Goal: Information Seeking & Learning: Understand process/instructions

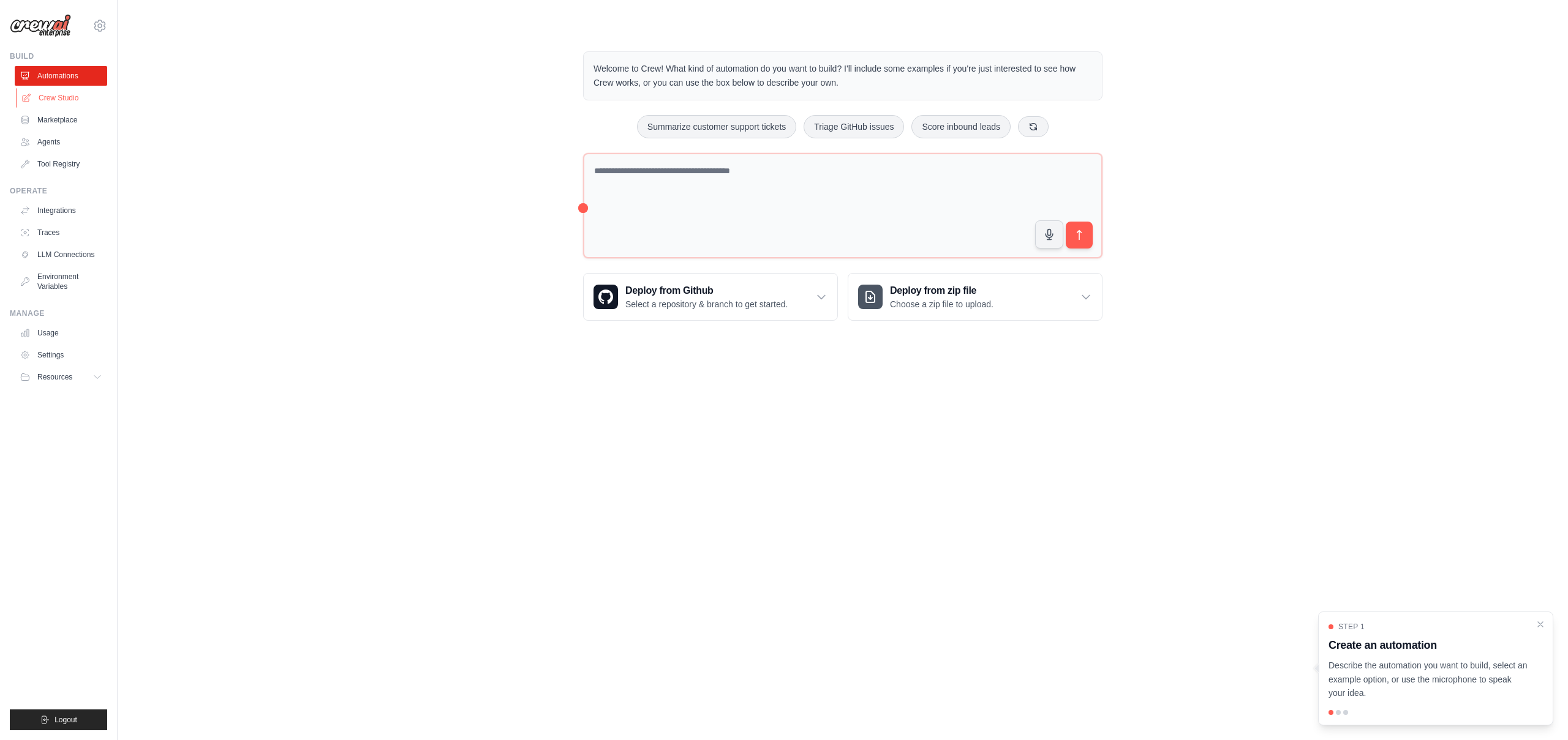
click at [70, 105] on link "Crew Studio" at bounding box center [62, 98] width 93 height 19
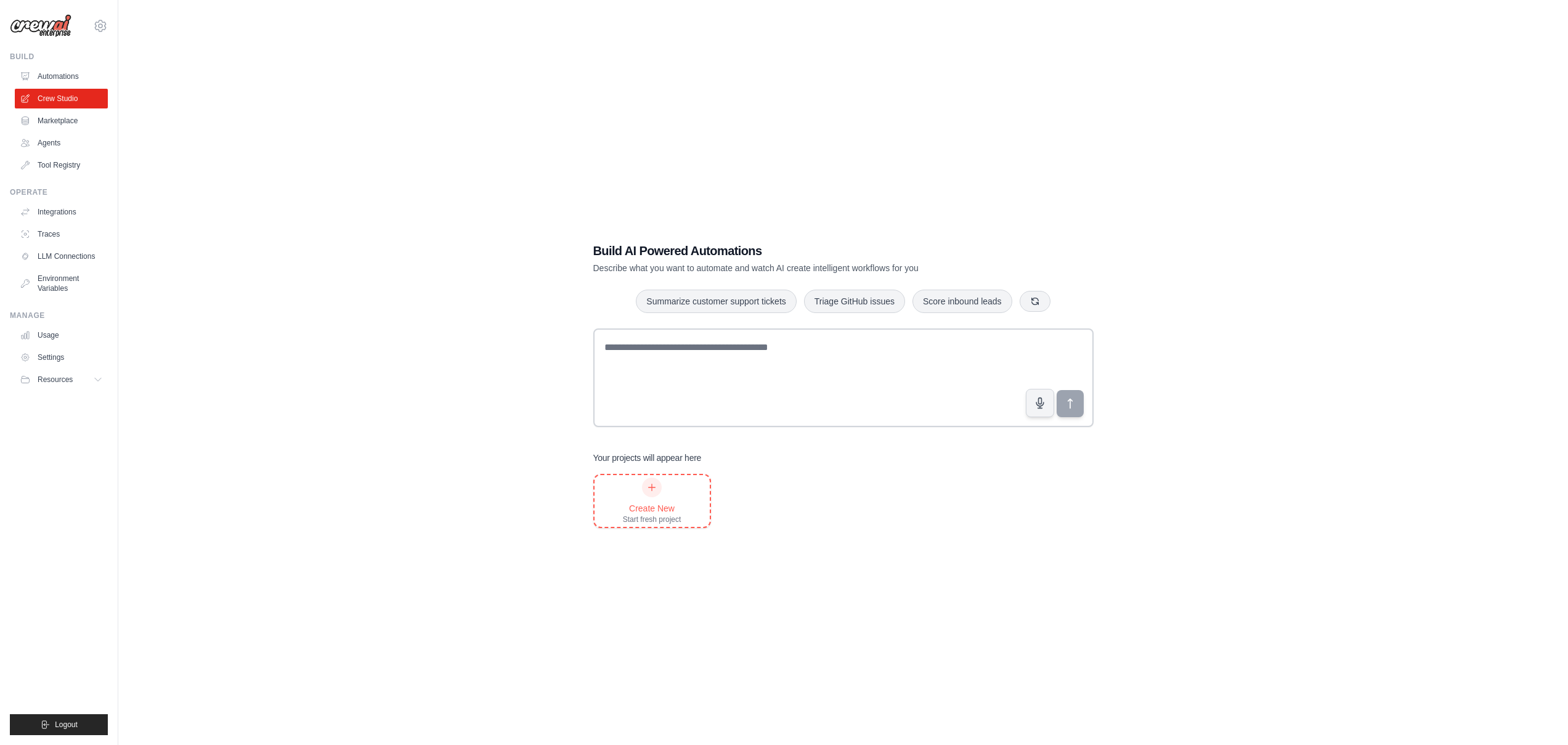
click at [655, 503] on div "Create New" at bounding box center [651, 509] width 59 height 13
click at [84, 76] on link "Automations" at bounding box center [62, 76] width 93 height 20
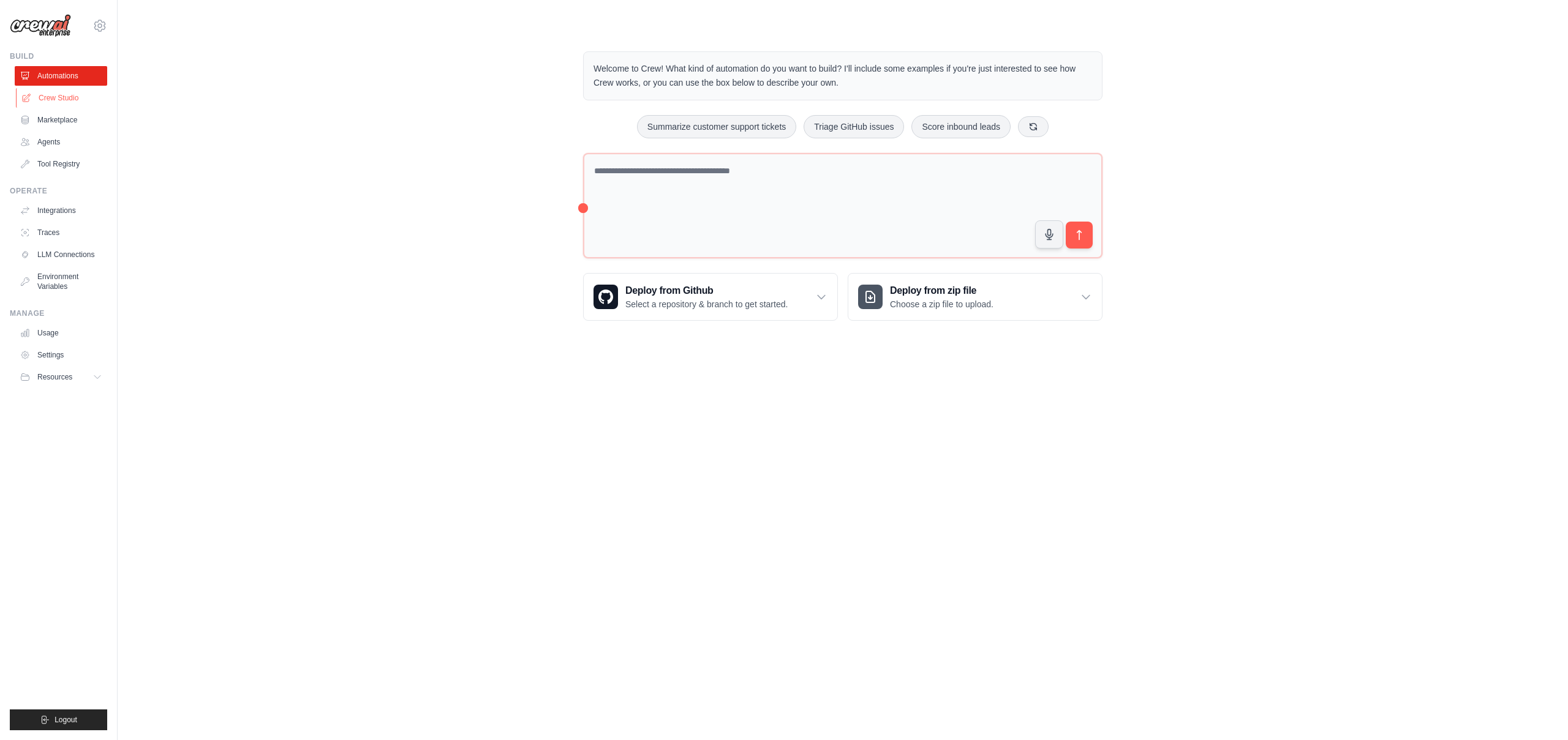
click at [77, 88] on link "Crew Studio" at bounding box center [62, 98] width 93 height 19
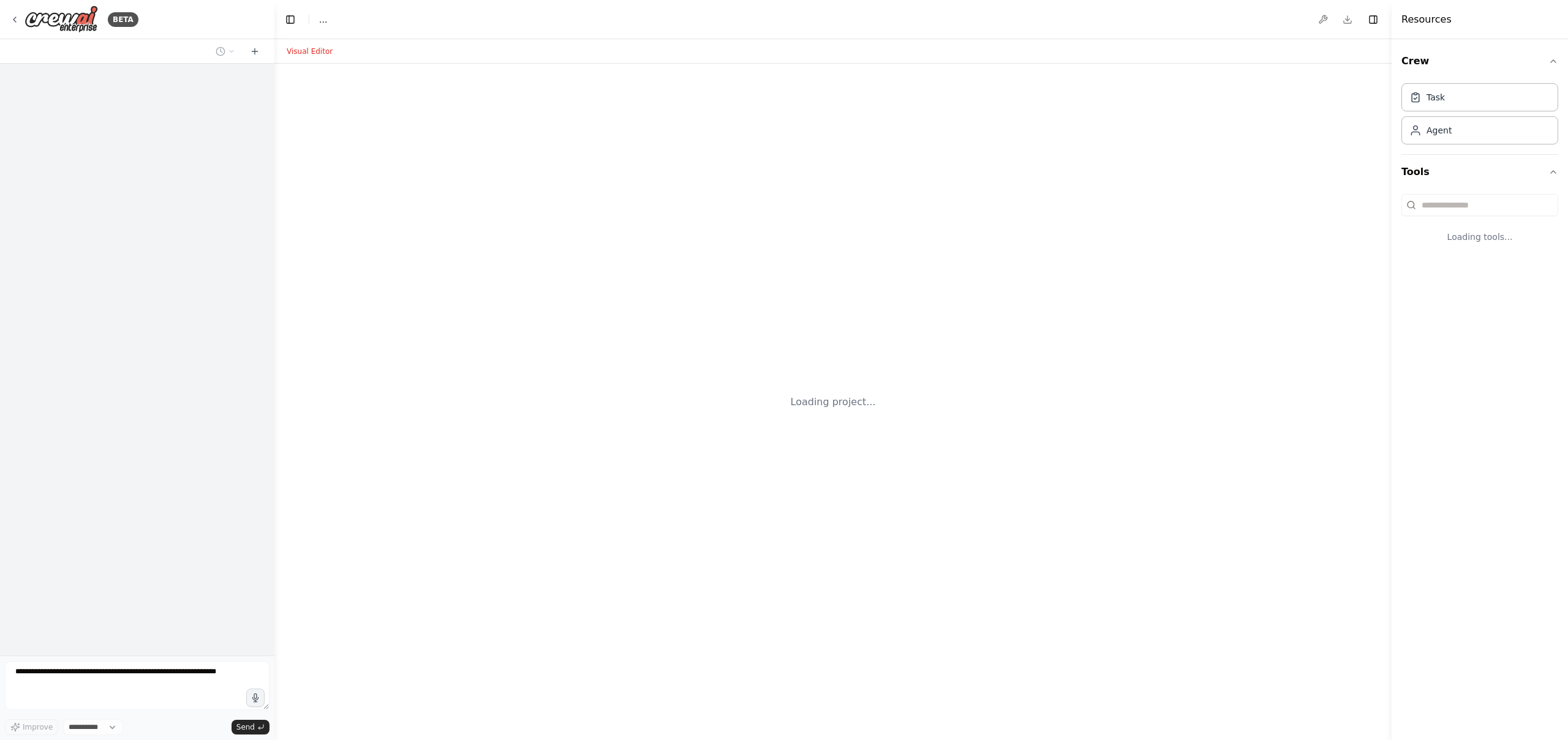
select select "****"
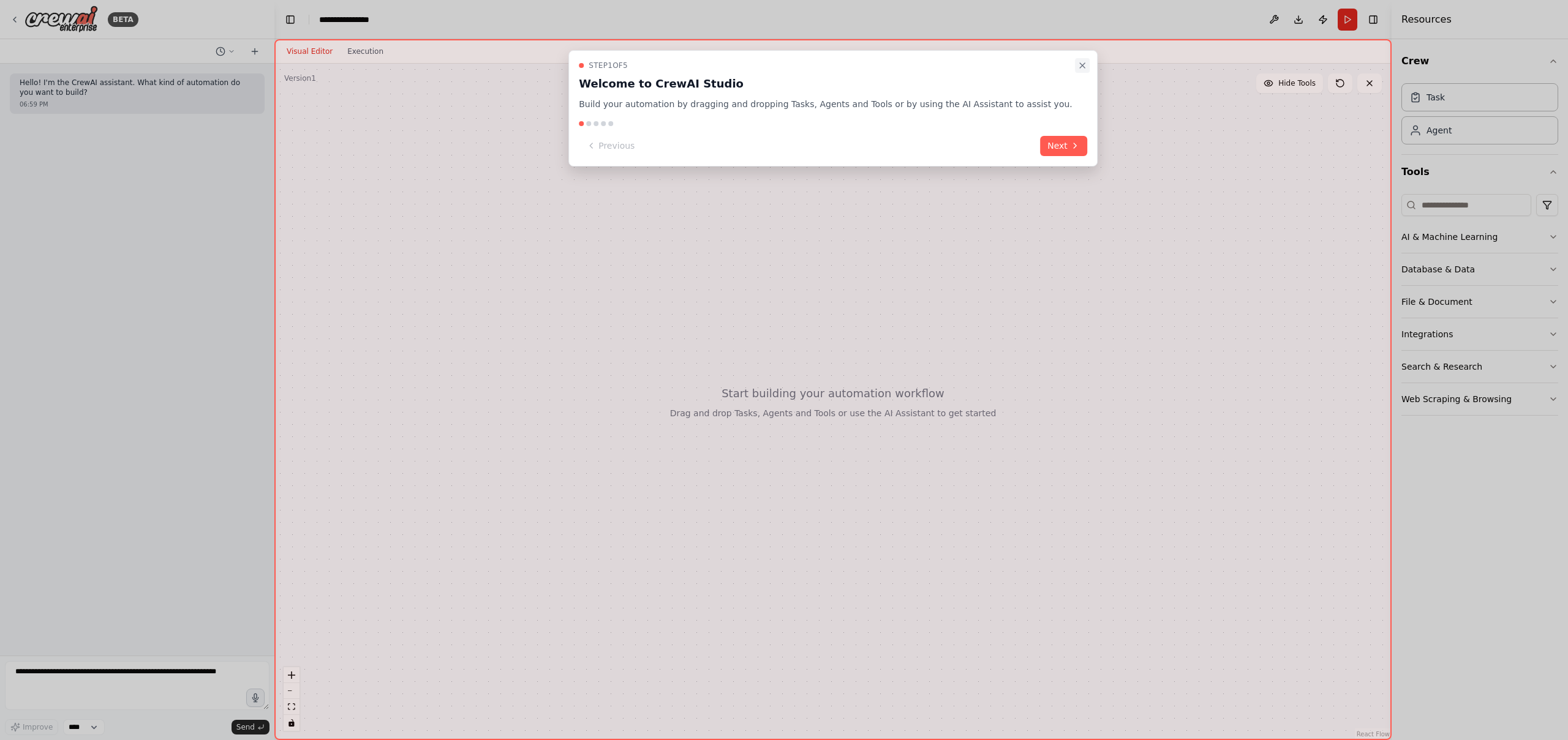
click at [1075, 66] on button "Close walkthrough" at bounding box center [1082, 65] width 14 height 14
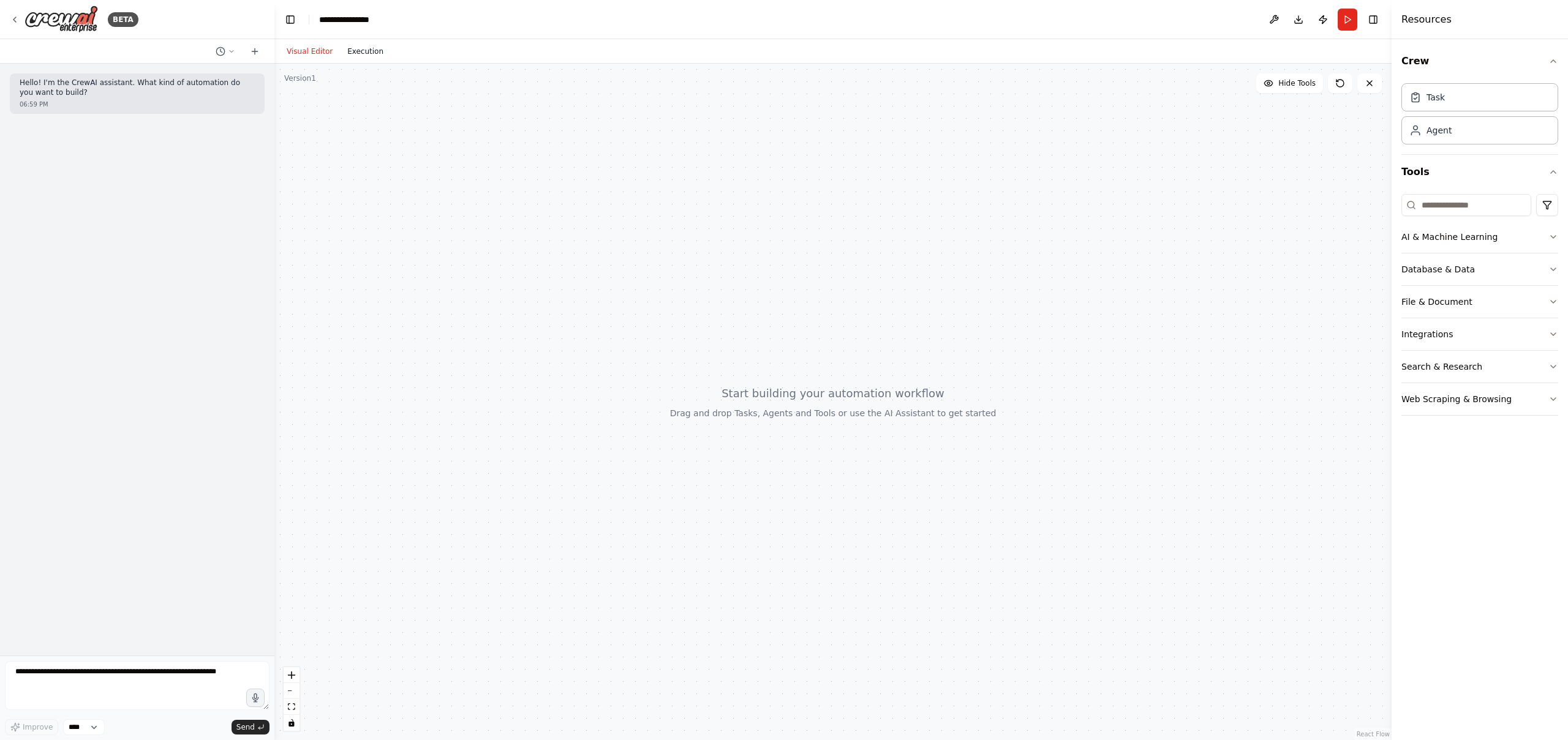
click at [372, 48] on button "Execution" at bounding box center [365, 51] width 51 height 14
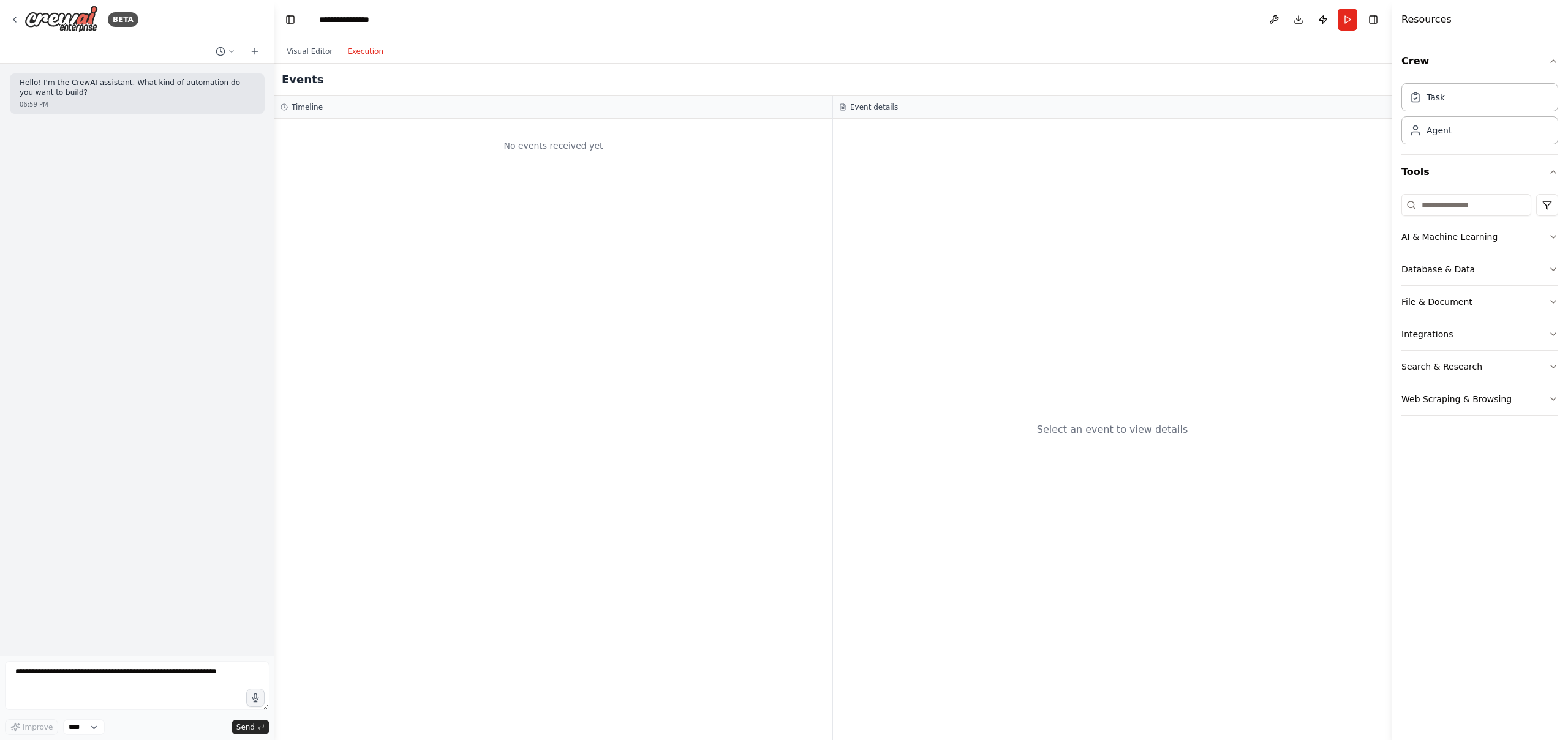
click at [341, 48] on button "Execution" at bounding box center [365, 51] width 51 height 14
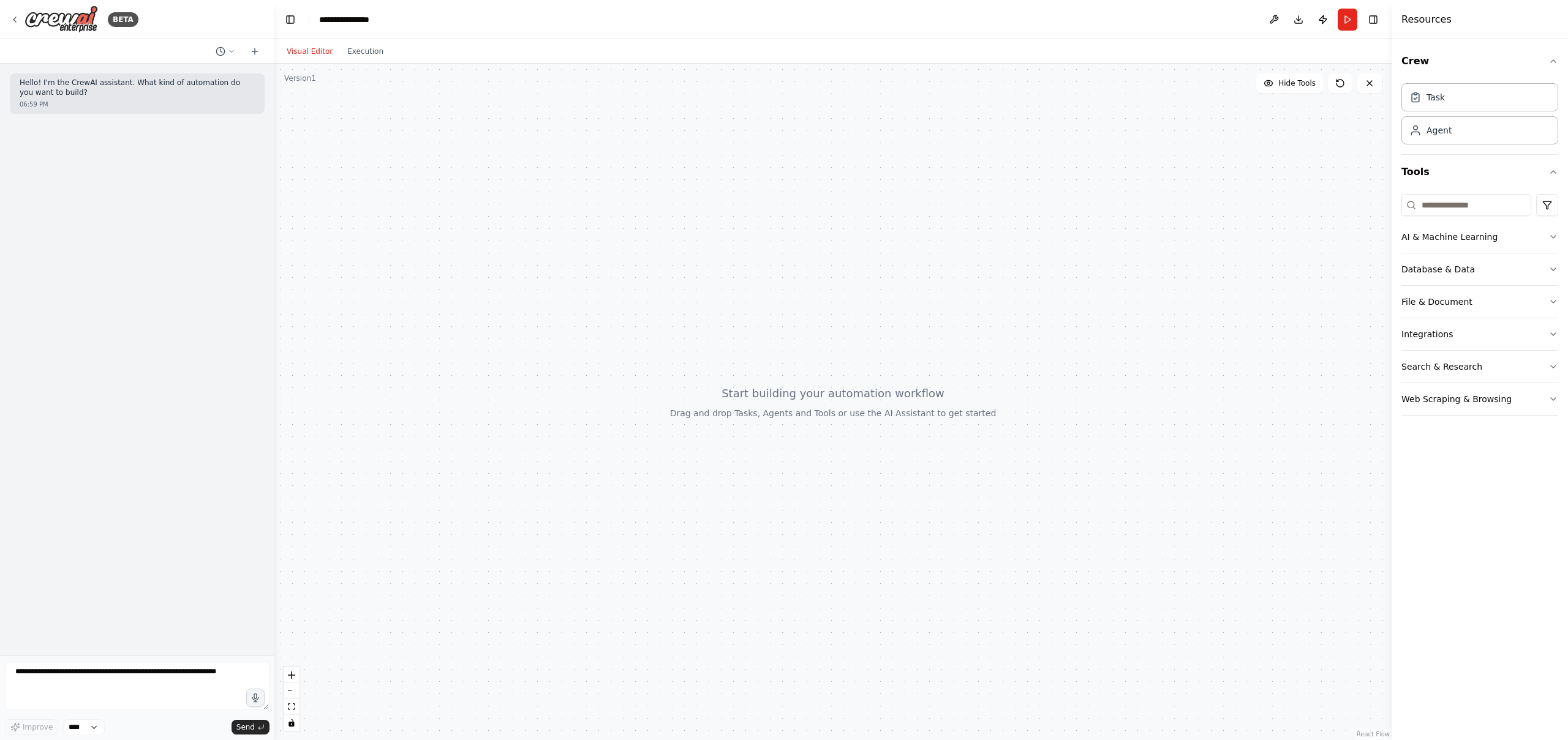
click at [319, 49] on button "Visual Editor" at bounding box center [309, 51] width 61 height 14
click at [1485, 237] on button "AI & Machine Learning" at bounding box center [1480, 236] width 157 height 32
click at [1462, 355] on button "Search & Research" at bounding box center [1480, 367] width 157 height 32
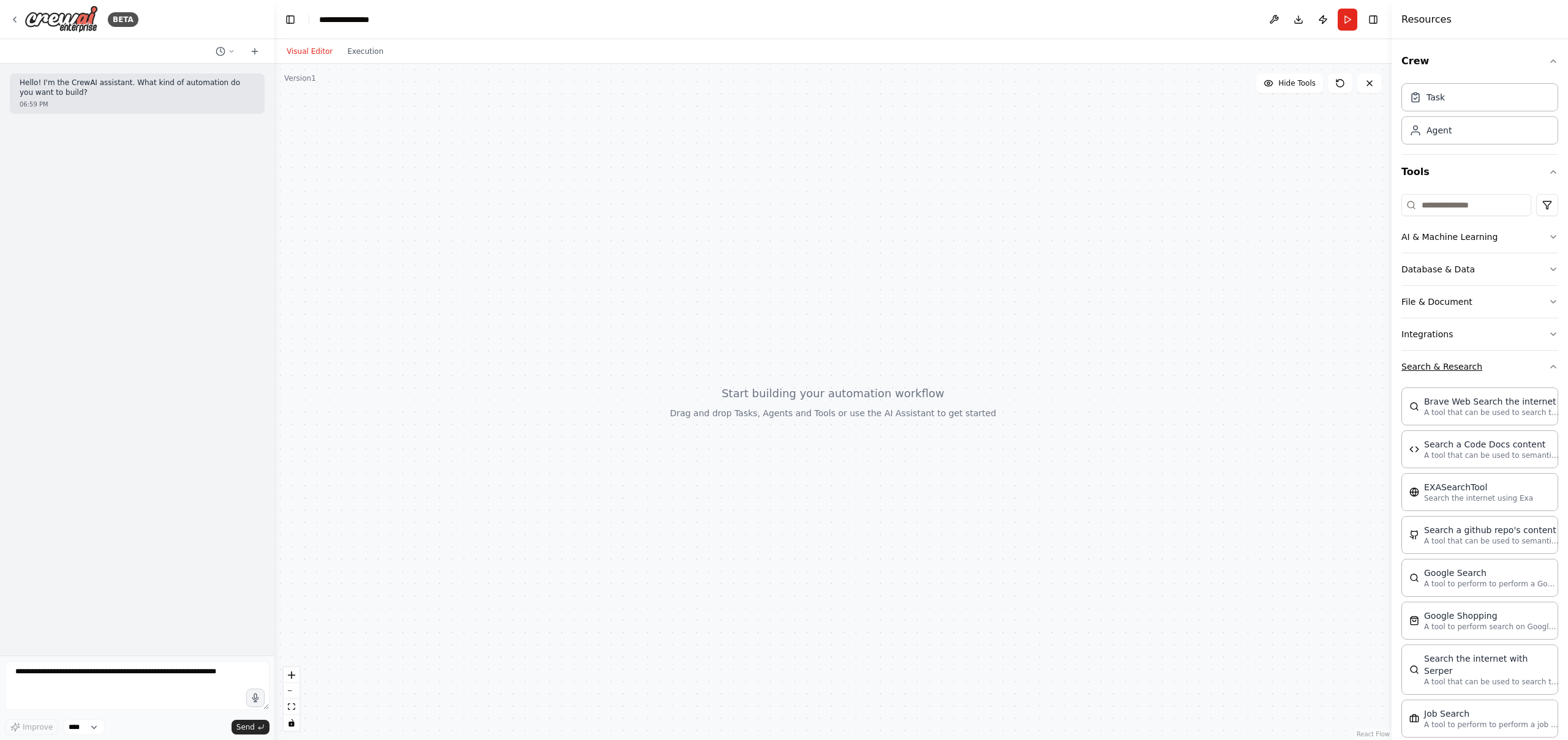
click at [1460, 362] on button "Search & Research" at bounding box center [1480, 367] width 157 height 32
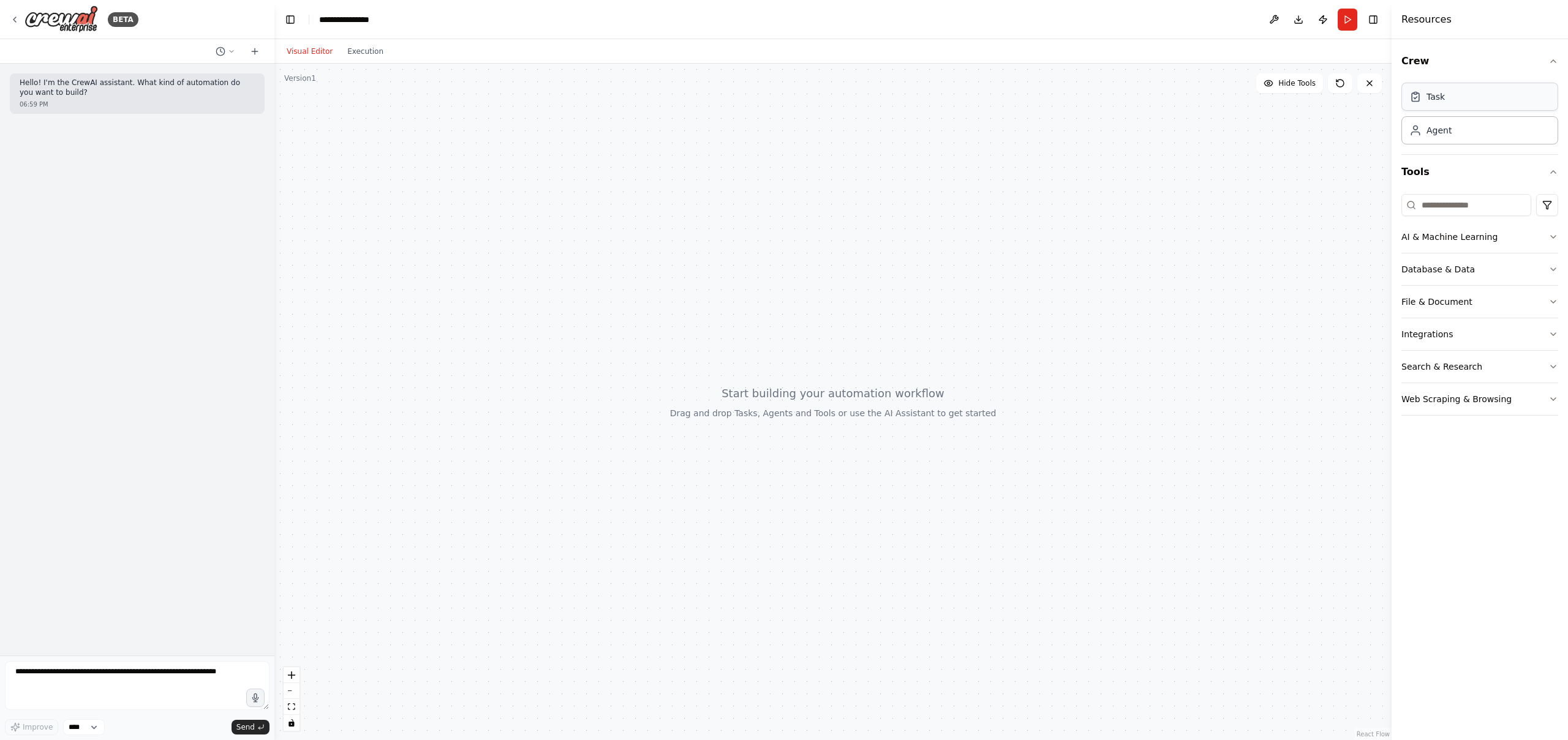
click at [1491, 100] on div "Task" at bounding box center [1480, 96] width 157 height 28
click at [712, 267] on div at bounding box center [657, 258] width 151 height 25
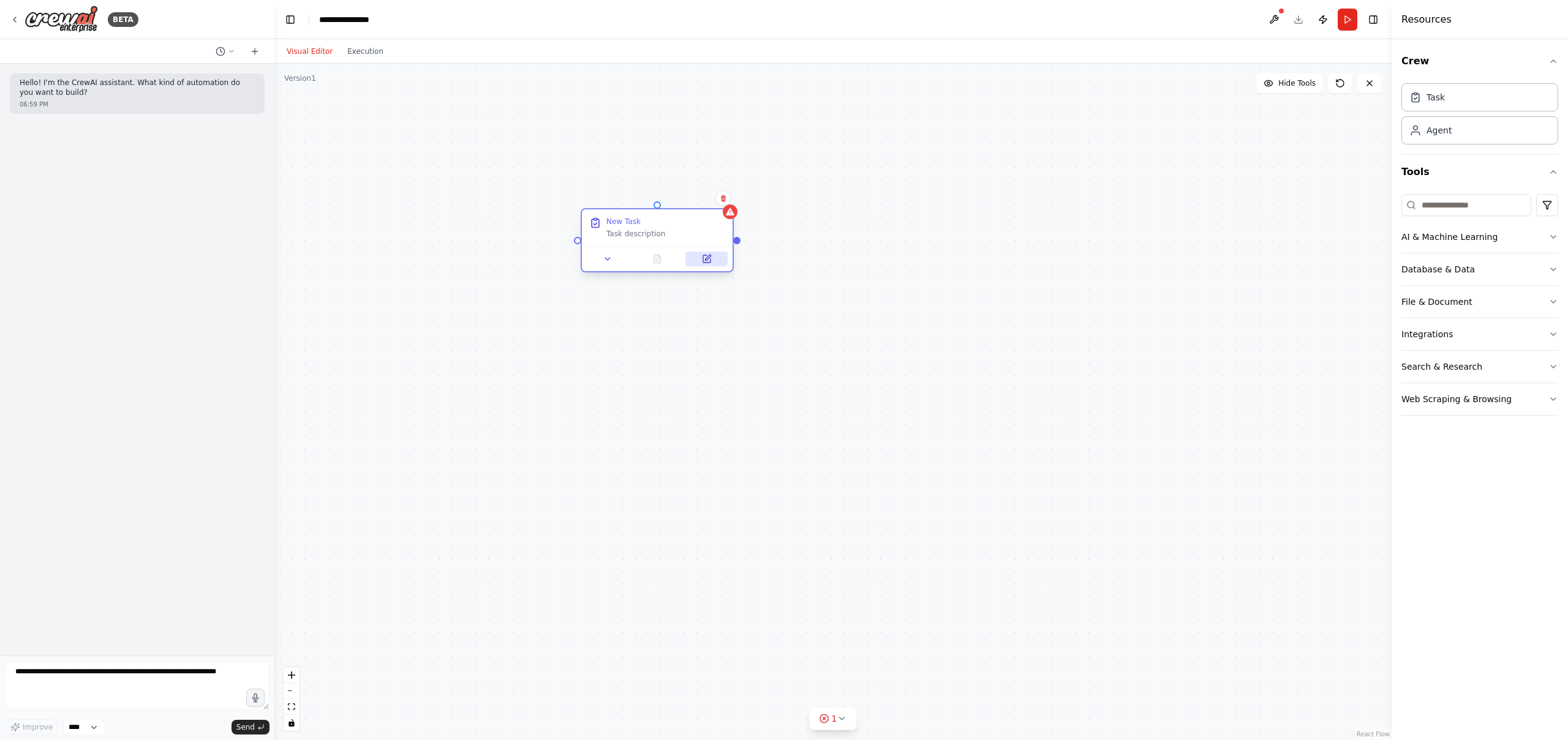
click at [709, 259] on icon at bounding box center [707, 259] width 8 height 8
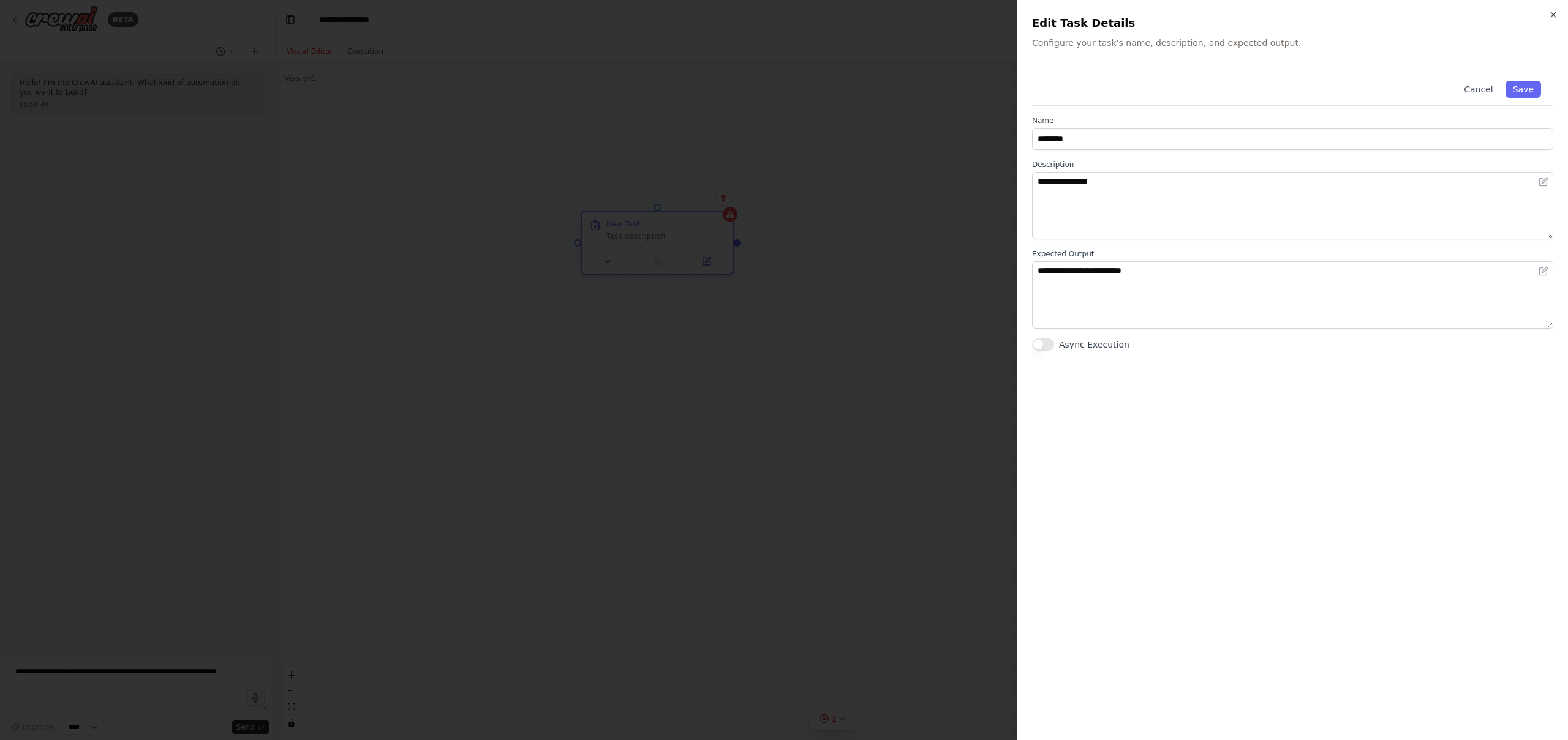
click at [702, 373] on div at bounding box center [784, 370] width 1568 height 740
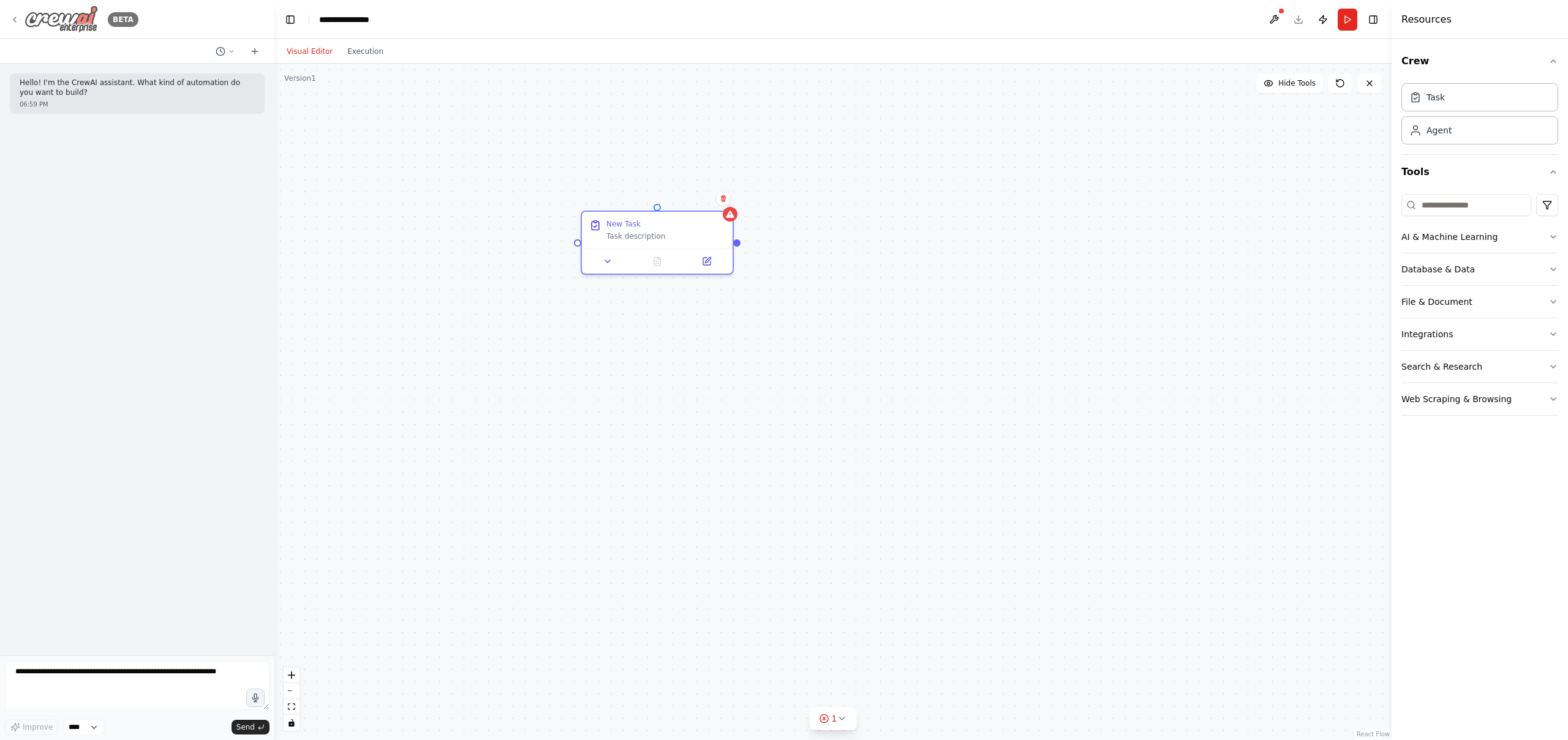
click at [72, 21] on img at bounding box center [61, 19] width 73 height 28
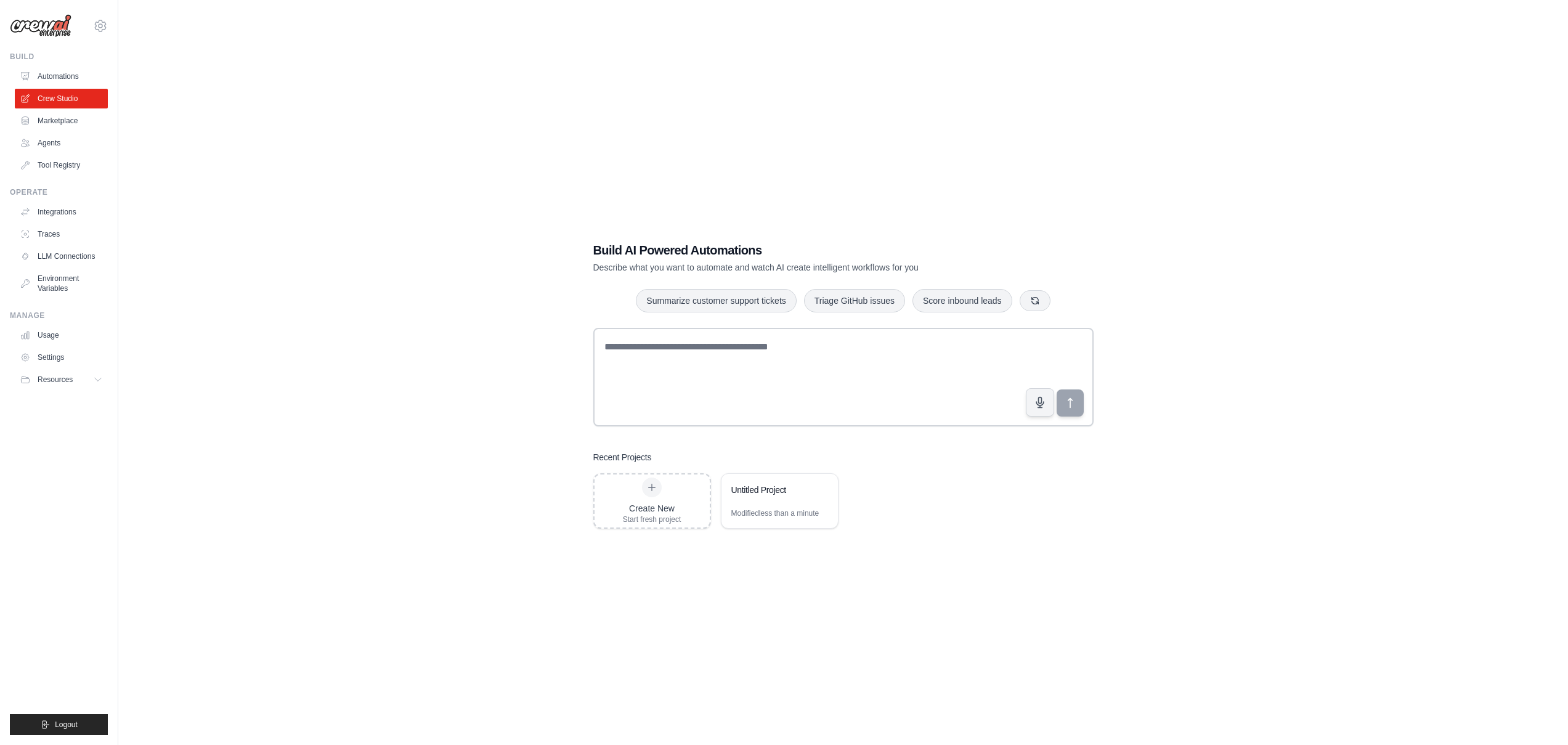
click at [85, 115] on link "Marketplace" at bounding box center [61, 120] width 93 height 20
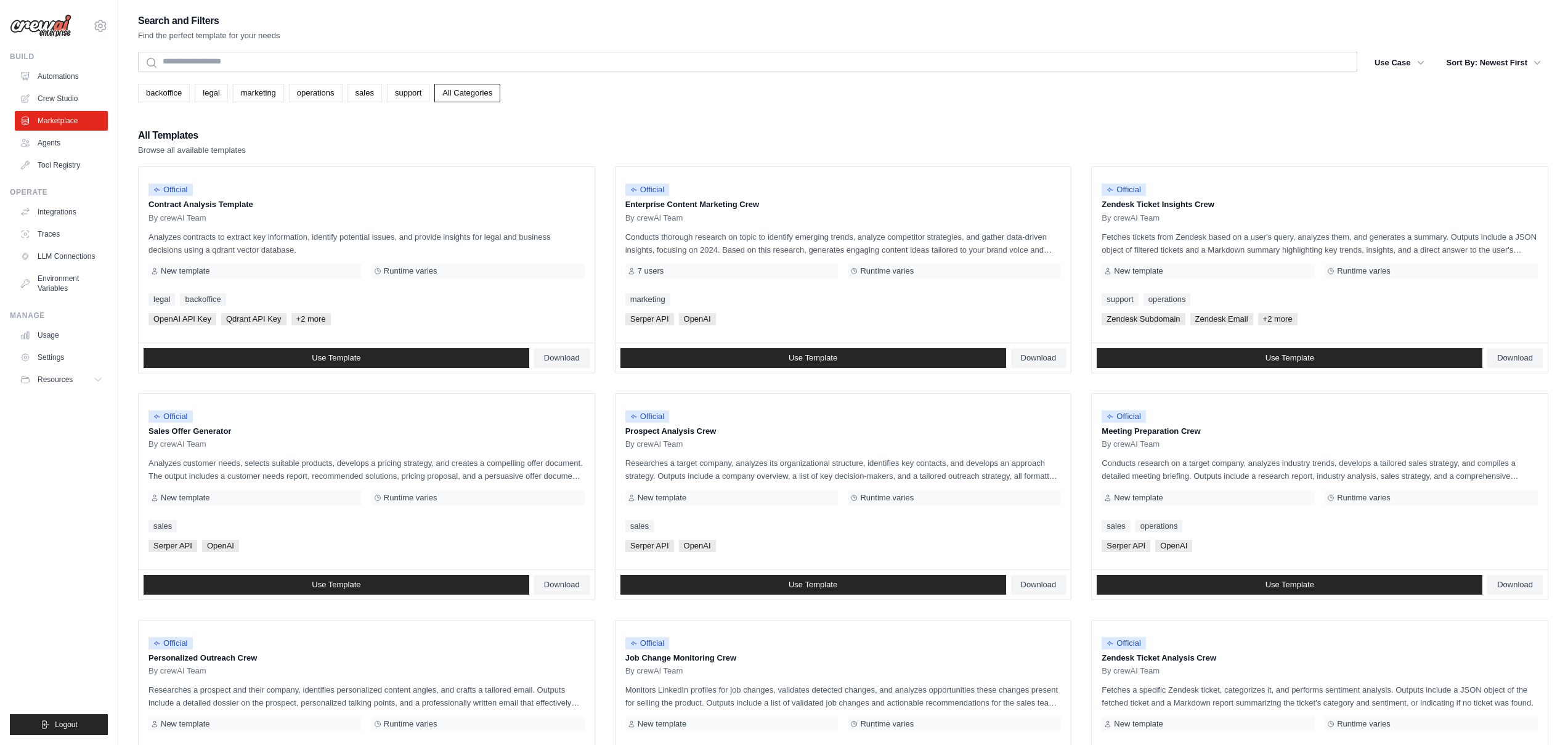
click at [244, 72] on div "Search" at bounding box center [747, 62] width 1219 height 22
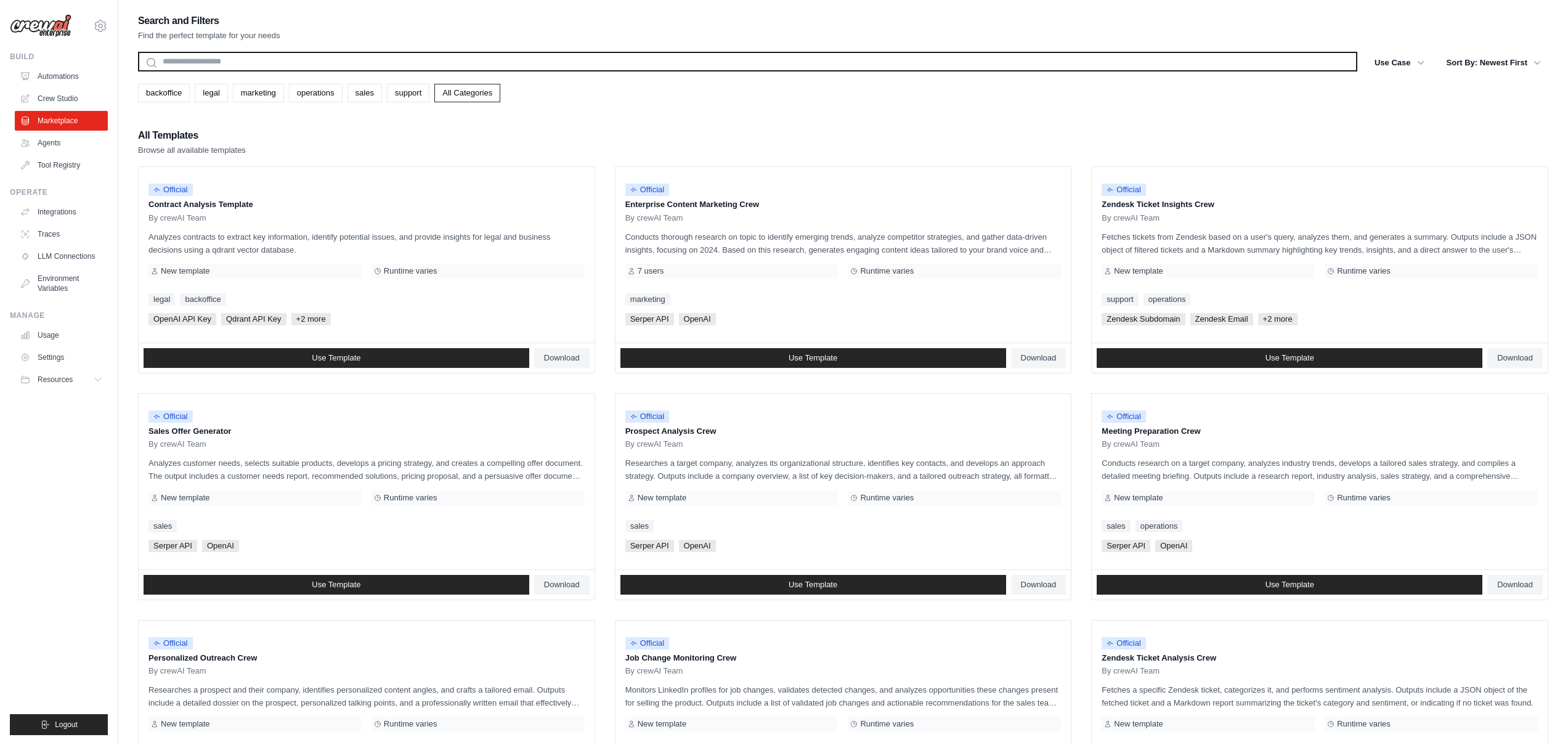
click at [245, 69] on input "text" at bounding box center [747, 61] width 1219 height 20
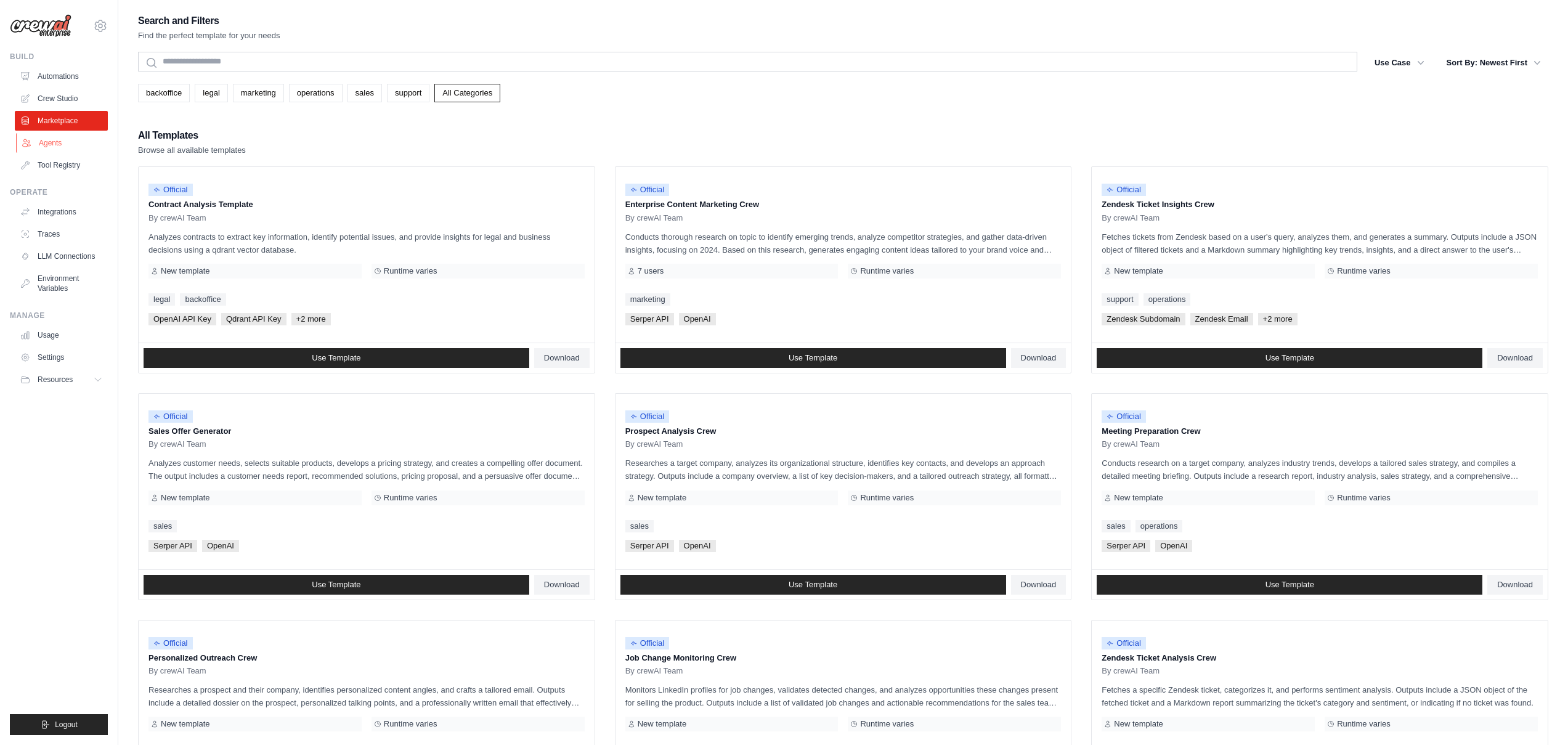
click at [80, 149] on link "Agents" at bounding box center [62, 142] width 93 height 20
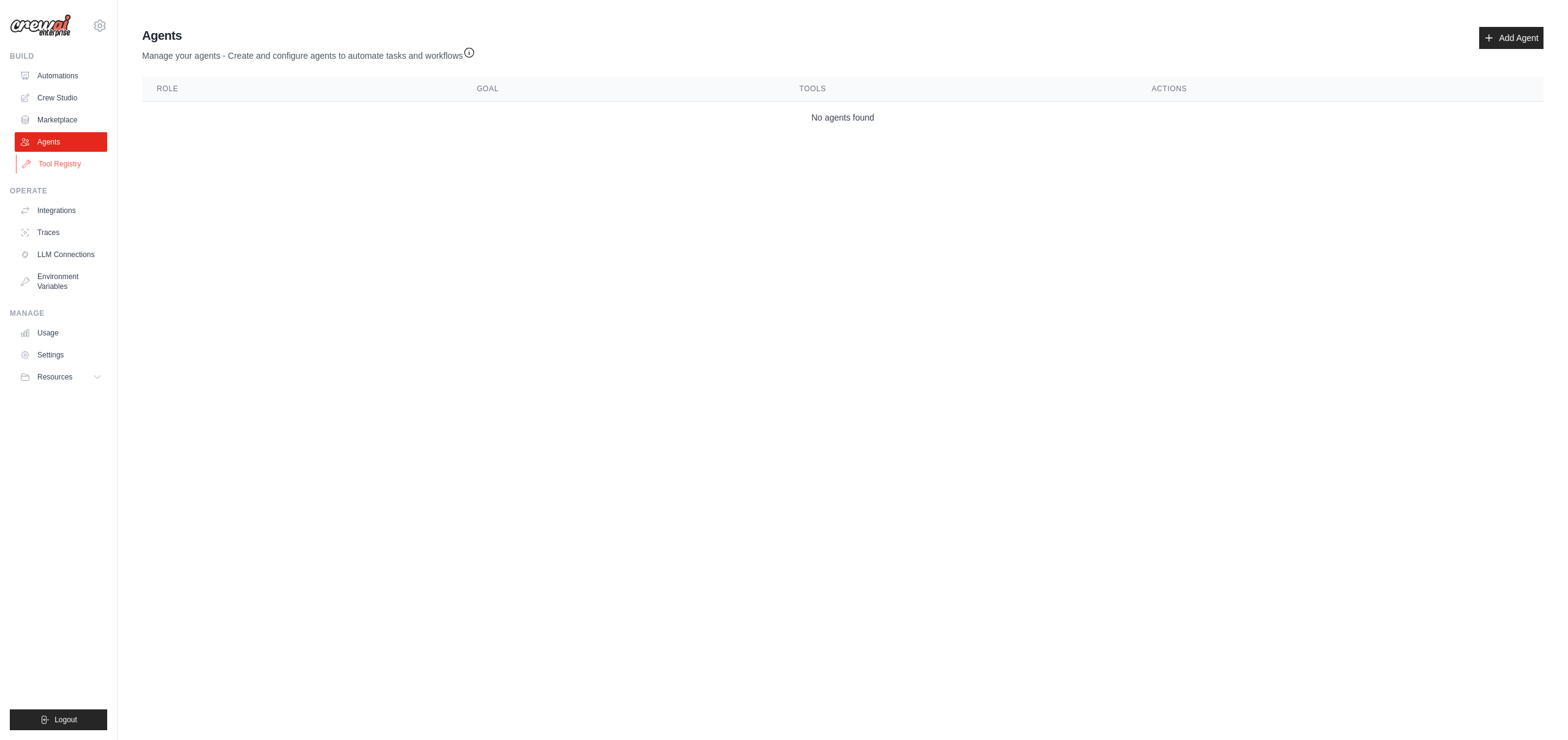
click at [82, 159] on link "Tool Registry" at bounding box center [62, 164] width 93 height 19
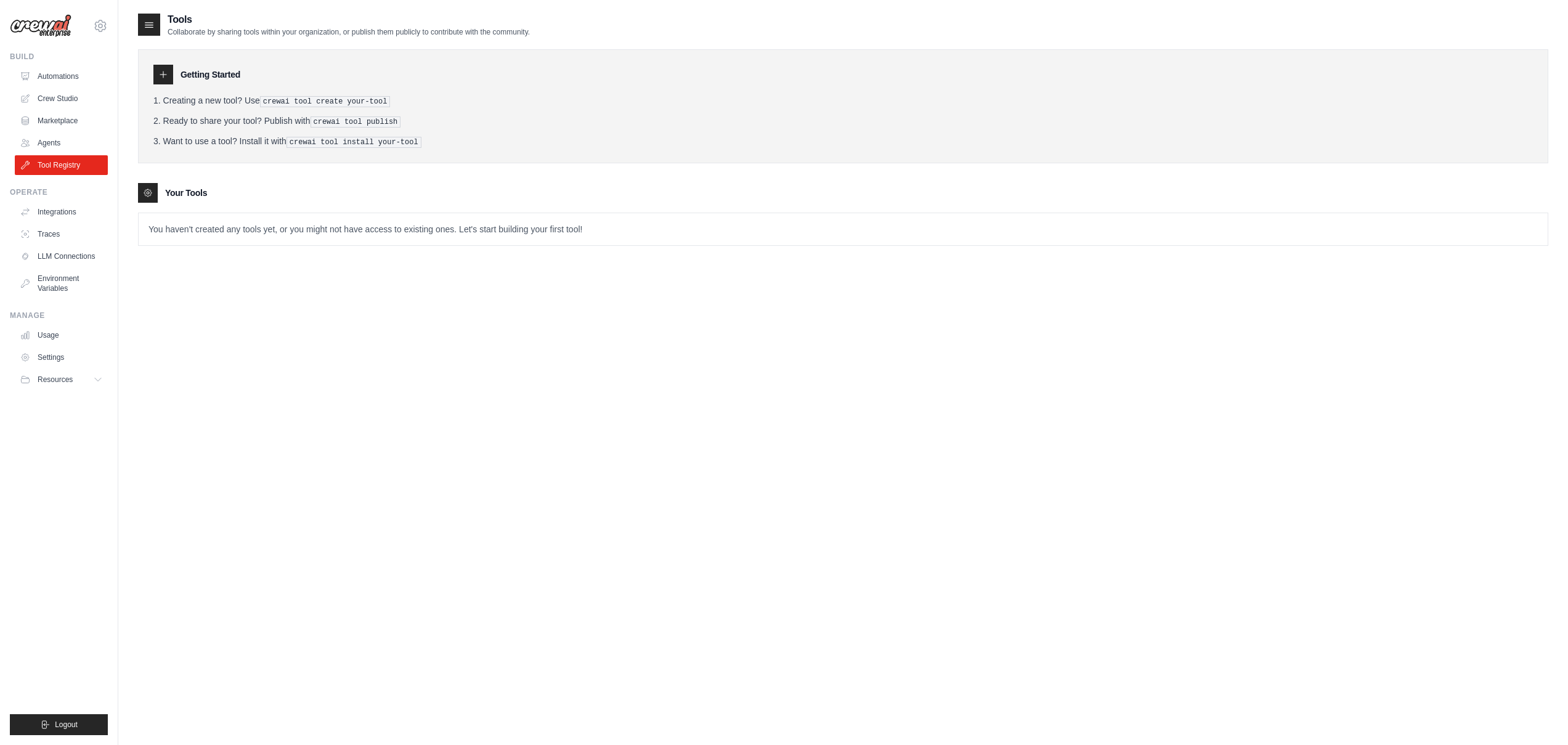
click at [364, 96] on pre "crewai tool create your-tool" at bounding box center [325, 102] width 130 height 11
click at [356, 108] on ol "Creating a new tool? Use crewai tool create your-tool Ready to share your tool?…" at bounding box center [843, 121] width 1379 height 54
click at [356, 105] on pre "crewai tool create your-tool" at bounding box center [325, 102] width 130 height 11
click at [357, 102] on pre "crewai tool create your-tool" at bounding box center [325, 102] width 130 height 11
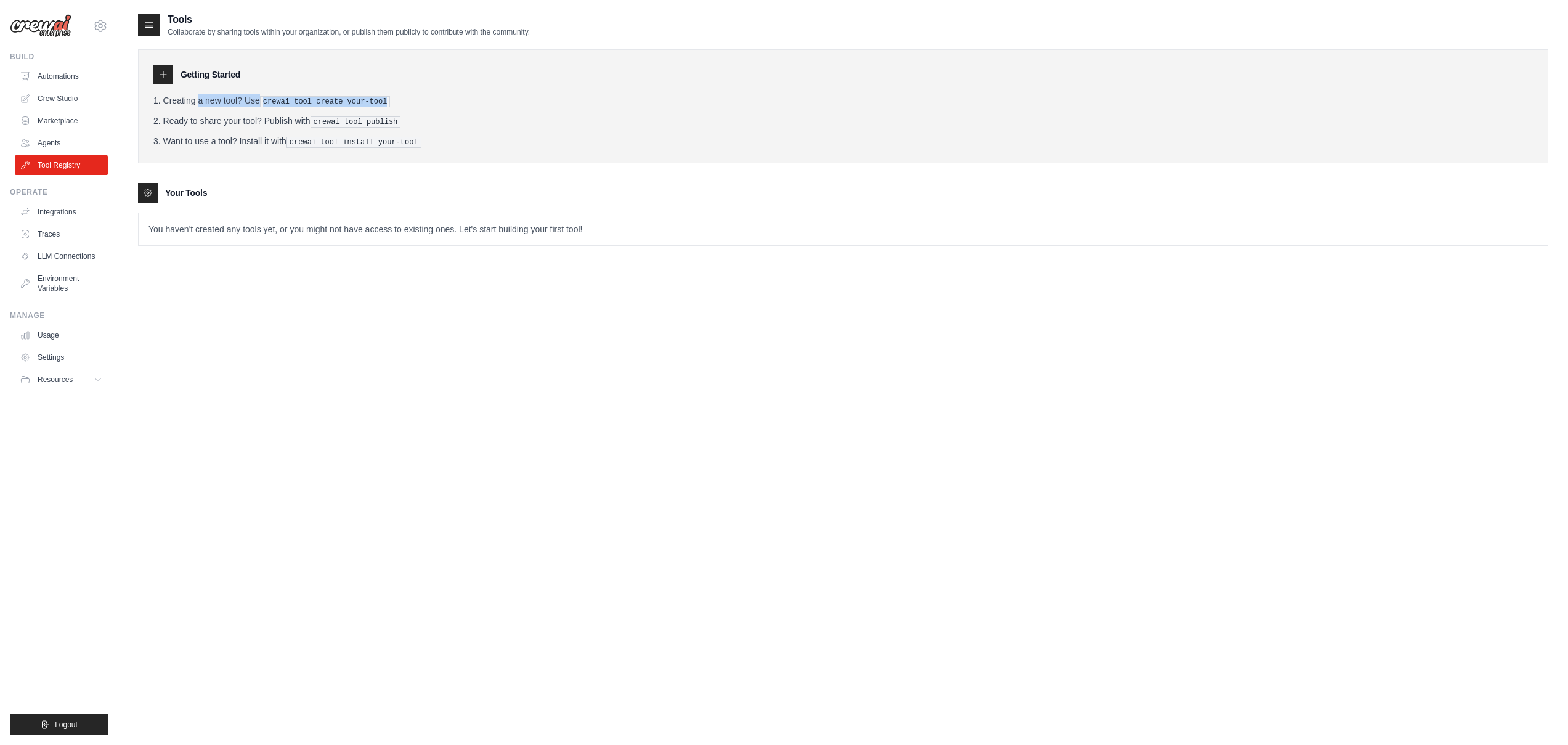
click at [357, 102] on pre "crewai tool create your-tool" at bounding box center [325, 102] width 130 height 11
click at [356, 127] on ol "Creating a new tool? Use crewai tool create your-tool Ready to share your tool?…" at bounding box center [843, 121] width 1379 height 54
click at [356, 120] on pre "crewai tool publish" at bounding box center [356, 122] width 91 height 11
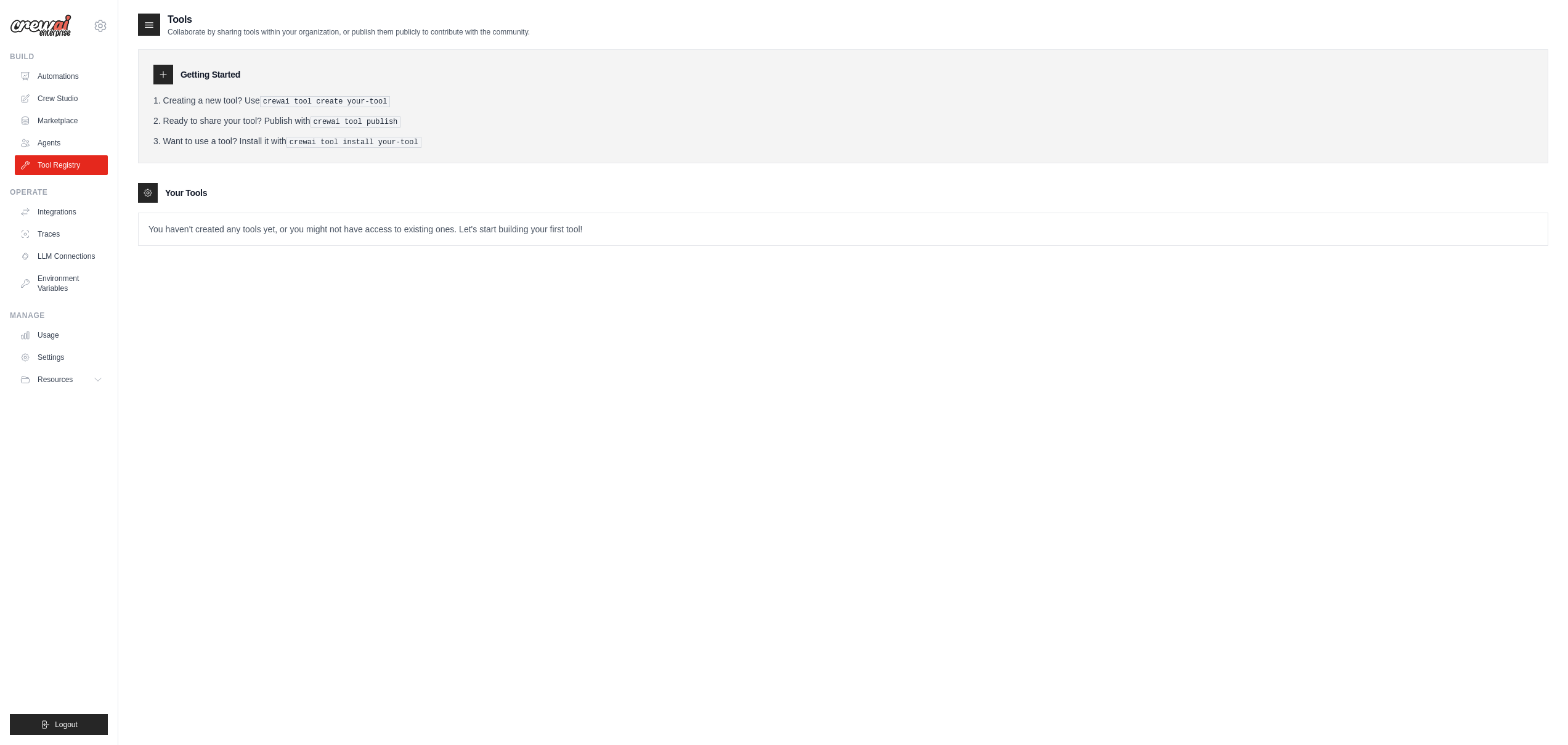
click at [345, 141] on pre "crewai tool install your-tool" at bounding box center [354, 142] width 135 height 11
click at [344, 141] on pre "crewai tool install your-tool" at bounding box center [354, 142] width 135 height 11
click at [399, 268] on div "Tools Collaborate by sharing tools within your organization, or publish them pu…" at bounding box center [843, 385] width 1410 height 745
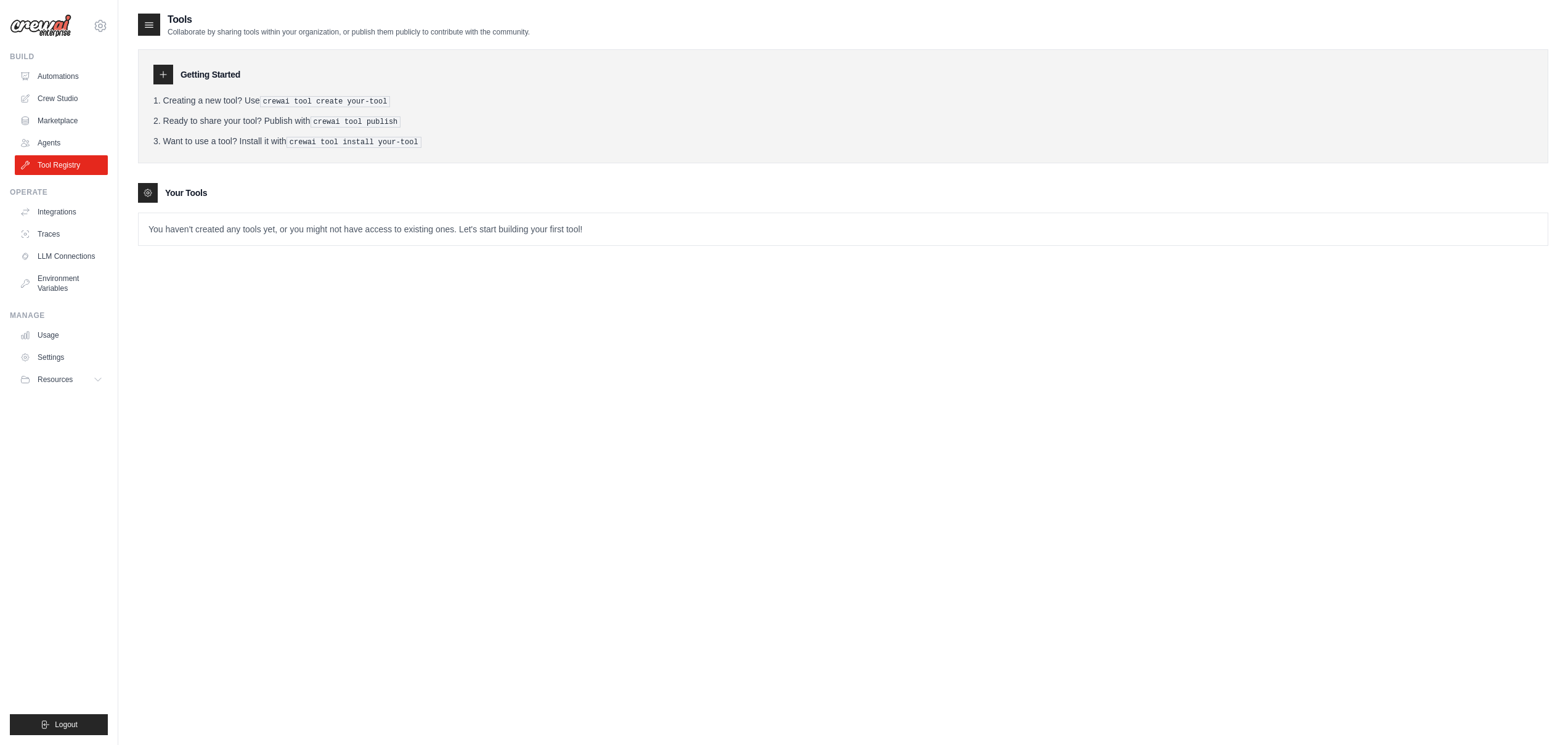
click at [393, 90] on div "Getting Started Creating a new tool? Use crewai tool create your-tool Ready to …" at bounding box center [843, 106] width 1410 height 114
click at [195, 123] on li "Ready to share your tool? Publish with crewai tool publish" at bounding box center [843, 121] width 1379 height 13
click at [154, 184] on div at bounding box center [147, 193] width 20 height 20
click at [196, 225] on p "You haven't created any tools yet, or you might not have access to existing one…" at bounding box center [843, 229] width 1409 height 32
click at [207, 115] on li "Ready to share your tool? Publish with crewai tool publish" at bounding box center [843, 121] width 1379 height 13
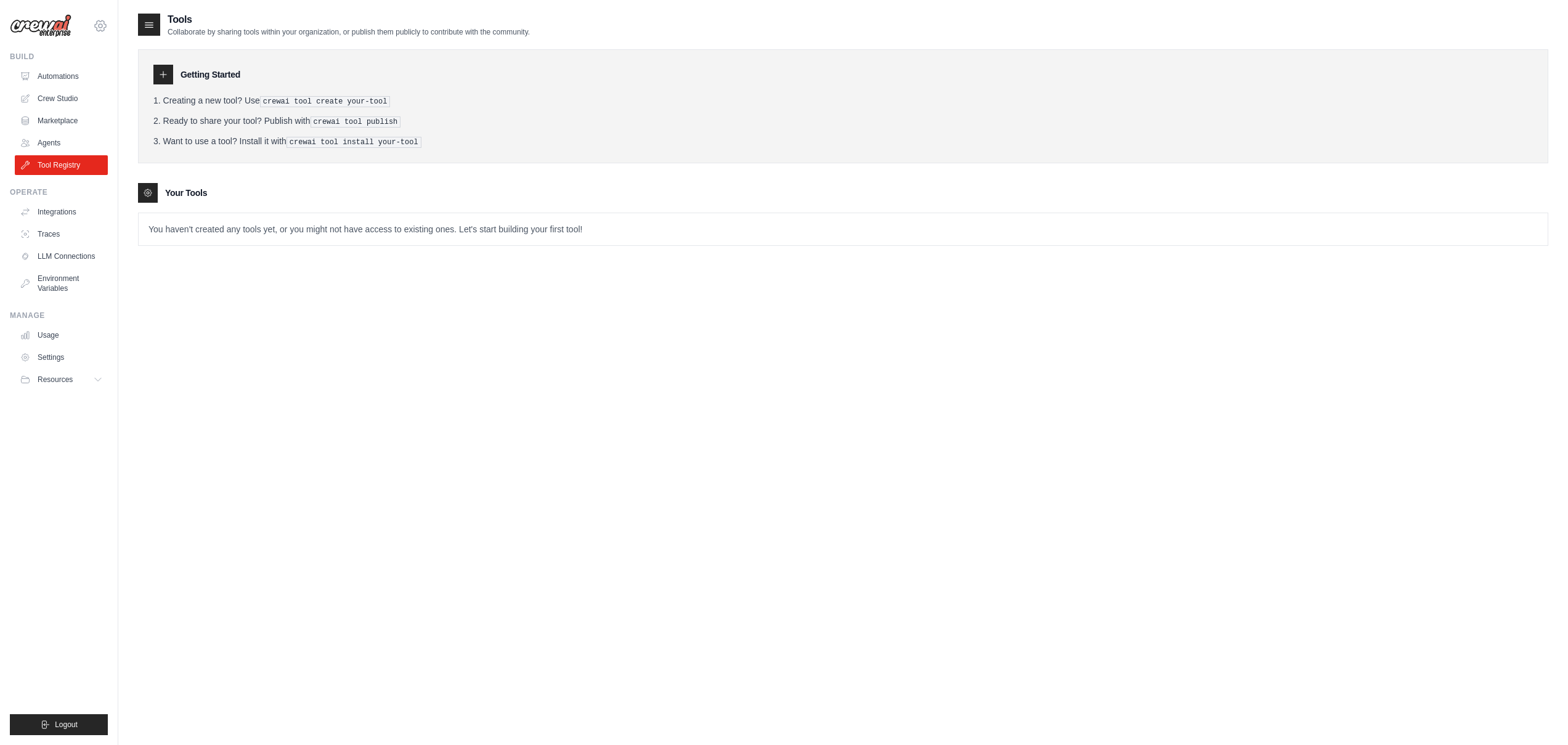
click at [102, 30] on icon at bounding box center [100, 25] width 14 height 14
click at [79, 79] on link "Settings" at bounding box center [100, 83] width 108 height 22
